Goal: Task Accomplishment & Management: Use online tool/utility

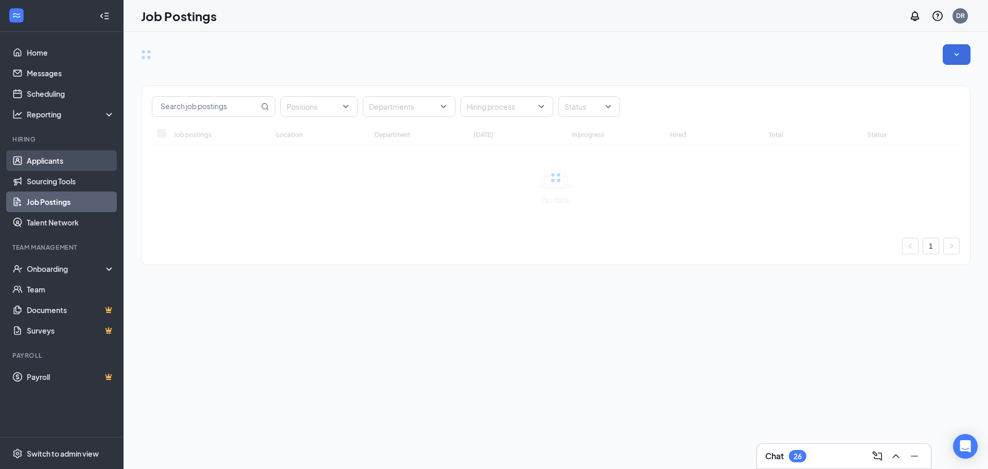
click at [57, 164] on link "Applicants" at bounding box center [71, 160] width 88 height 21
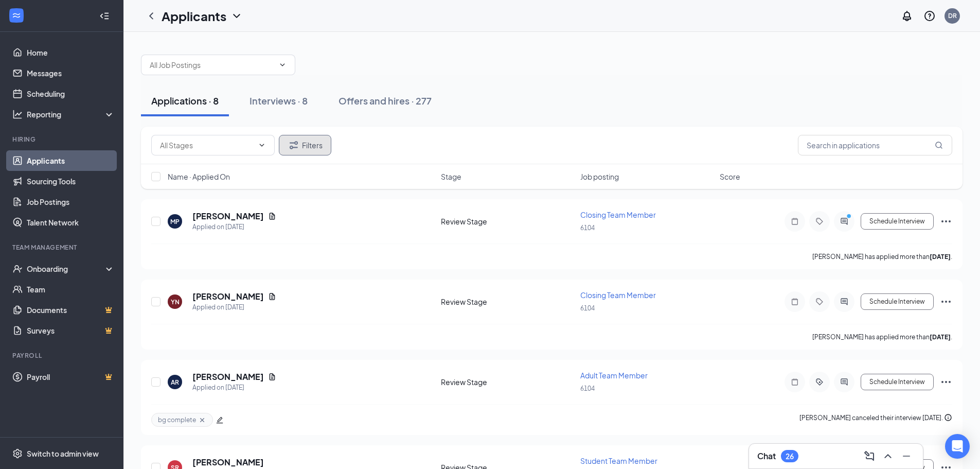
click at [289, 145] on icon "Filter" at bounding box center [294, 145] width 12 height 12
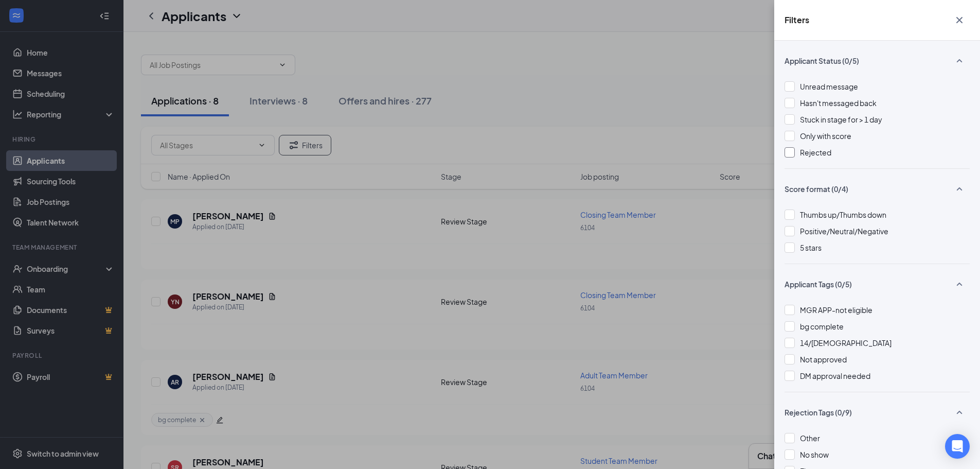
click at [828, 157] on div "Rejected" at bounding box center [815, 152] width 31 height 11
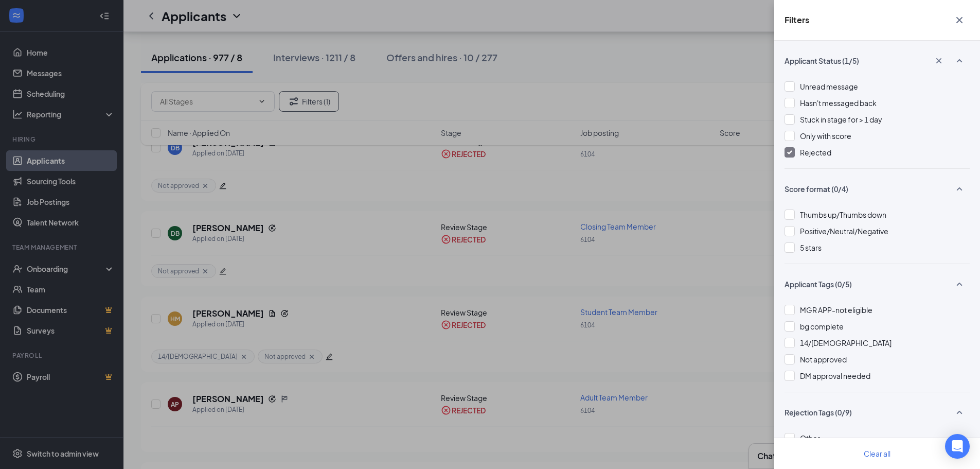
scroll to position [823, 0]
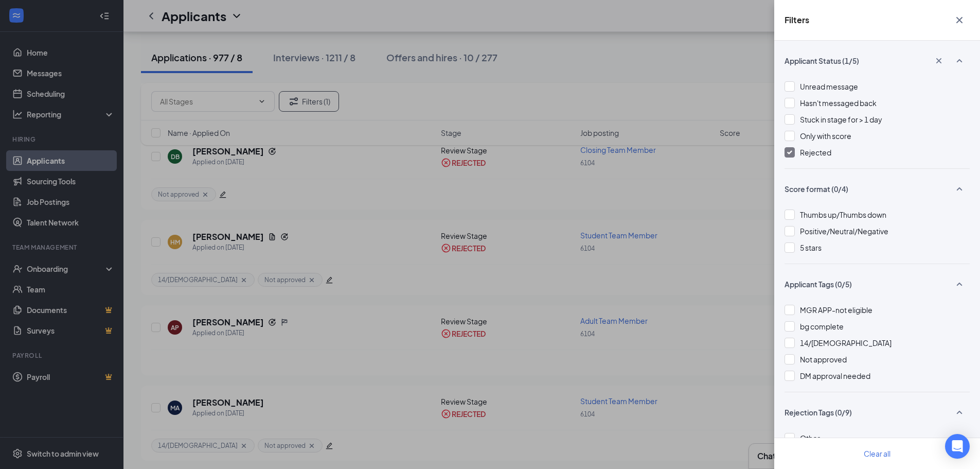
click at [957, 18] on icon "Cross" at bounding box center [960, 20] width 12 height 12
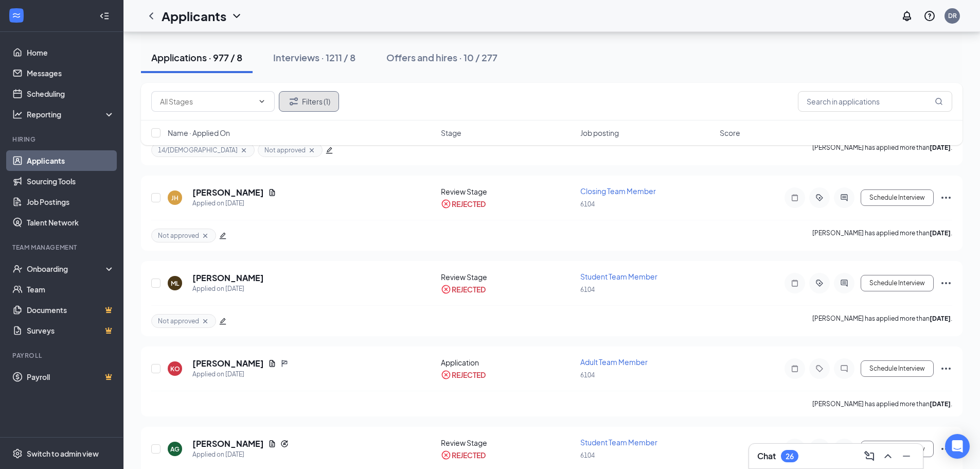
scroll to position [206, 0]
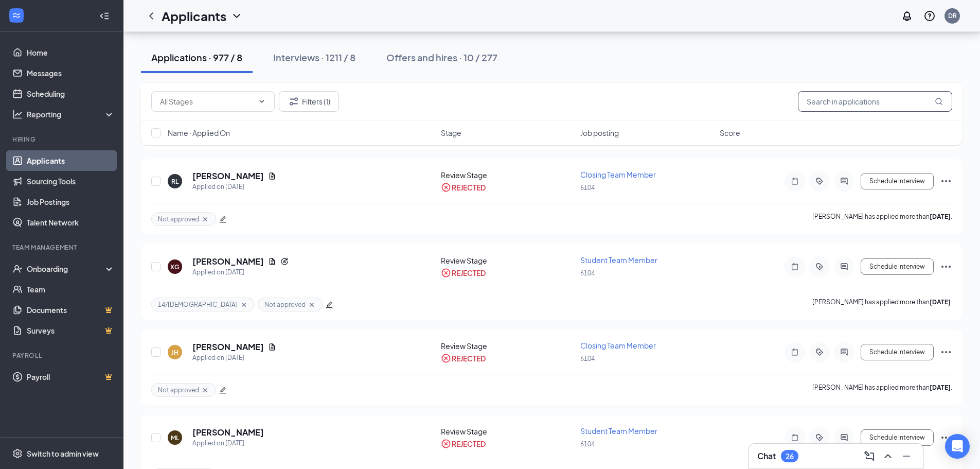
click at [844, 103] on input "text" at bounding box center [875, 101] width 154 height 21
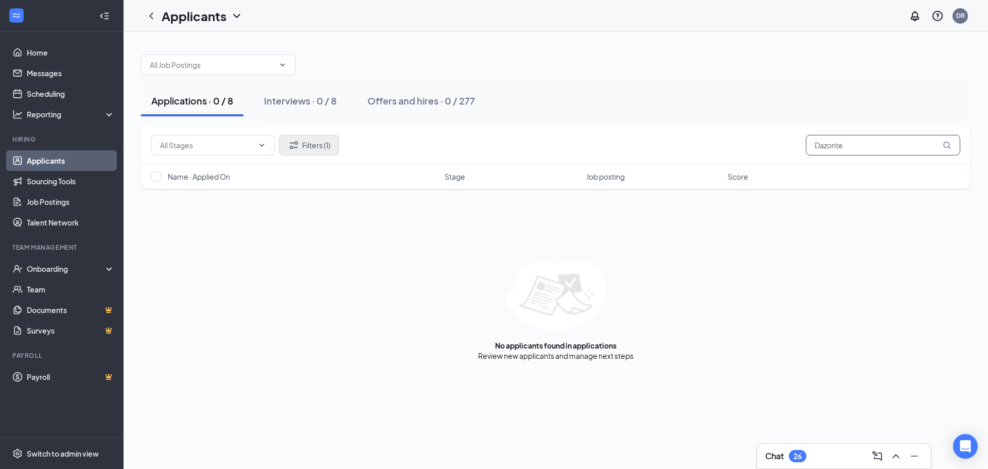
type input "Dazonte"
click at [327, 148] on button "Filters (1)" at bounding box center [309, 145] width 60 height 21
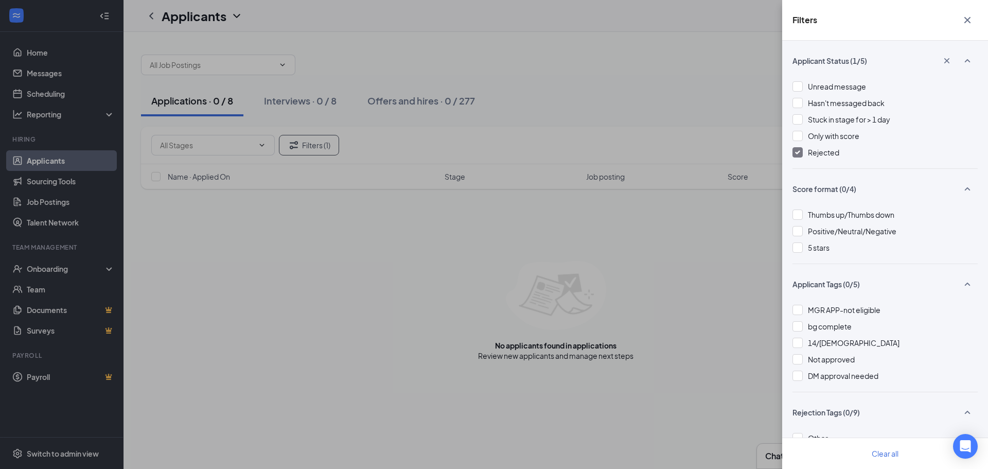
click at [799, 151] on img at bounding box center [797, 152] width 5 height 4
click at [968, 21] on icon "Cross" at bounding box center [967, 20] width 6 height 6
